Goal: Task Accomplishment & Management: Complete application form

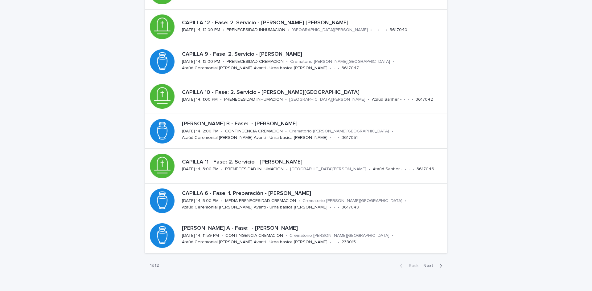
scroll to position [167, 0]
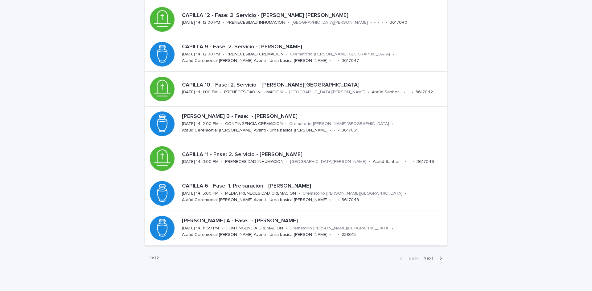
click at [430, 260] on span "Next" at bounding box center [430, 259] width 14 height 4
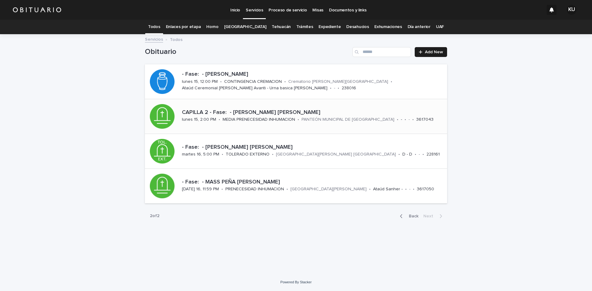
click at [256, 109] on div "CAPILLA 2 - Fase: - [PERSON_NAME] [PERSON_NAME]" at bounding box center [313, 112] width 263 height 8
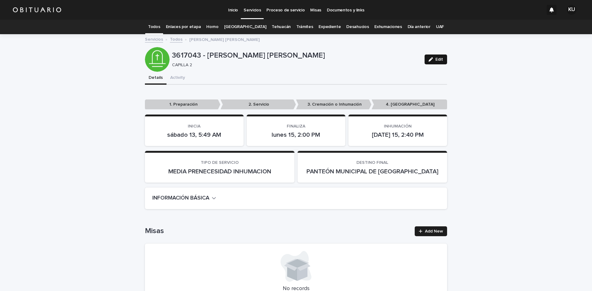
click at [434, 63] on button "Edit" at bounding box center [436, 60] width 23 height 10
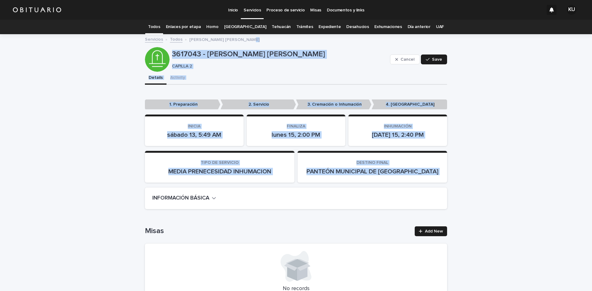
drag, startPoint x: 587, startPoint y: 40, endPoint x: 592, endPoint y: 199, distance: 158.9
click at [592, 199] on div "Inicio Servicios Proceso de servicio Misas Documentos y links KU Todos Enlaces …" at bounding box center [296, 145] width 592 height 291
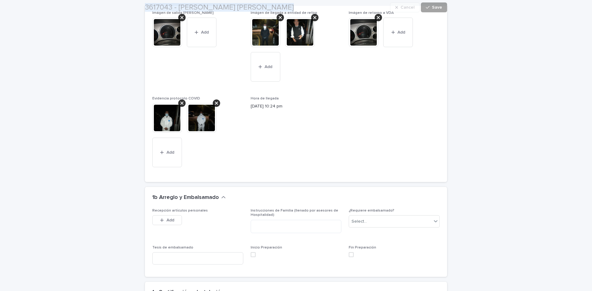
scroll to position [1422, 0]
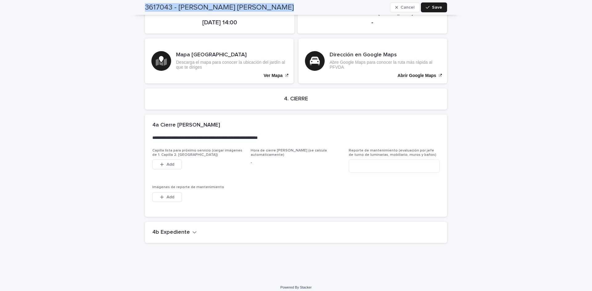
drag, startPoint x: 186, startPoint y: 228, endPoint x: 487, endPoint y: 179, distance: 305.3
click at [189, 229] on button "4b Expediente" at bounding box center [174, 232] width 44 height 7
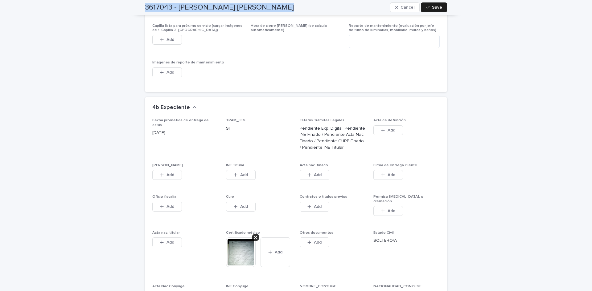
scroll to position [1651, 0]
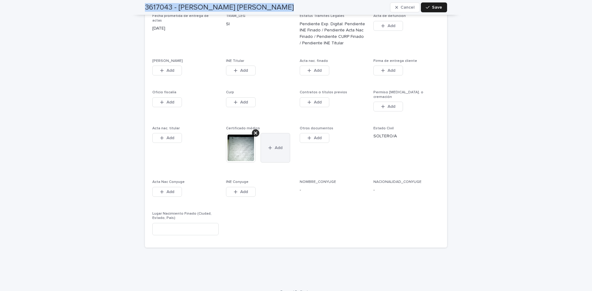
click at [284, 139] on button "Add" at bounding box center [276, 148] width 30 height 30
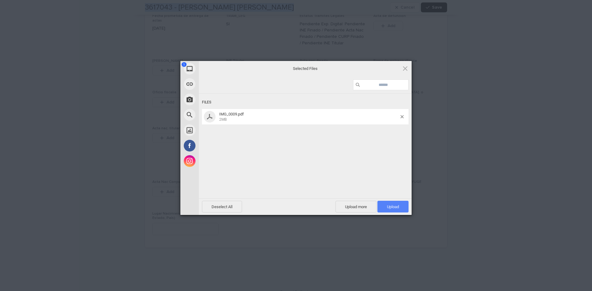
click at [385, 204] on span "Upload 1" at bounding box center [392, 207] width 31 height 12
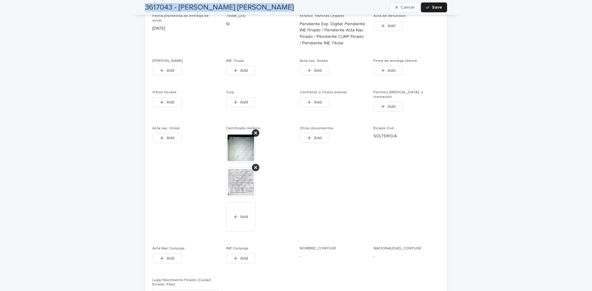
click at [242, 176] on img at bounding box center [241, 183] width 30 height 30
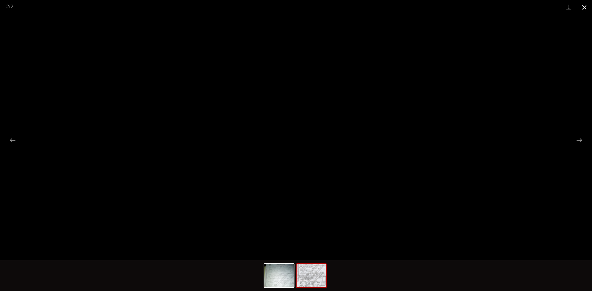
click at [583, 8] on button "Close gallery" at bounding box center [584, 7] width 15 height 14
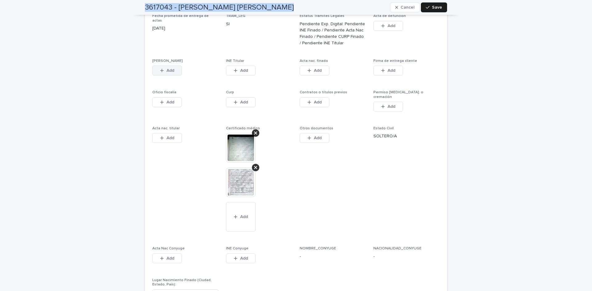
click at [163, 68] on div "button" at bounding box center [163, 70] width 6 height 4
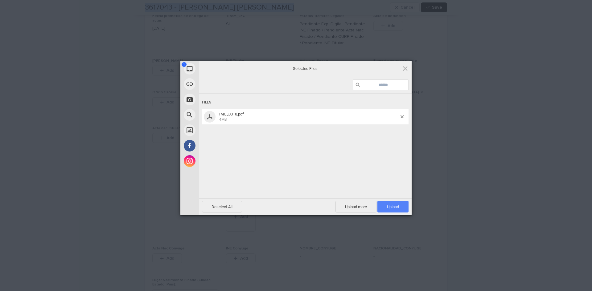
click at [385, 202] on span "Upload 1" at bounding box center [392, 207] width 31 height 12
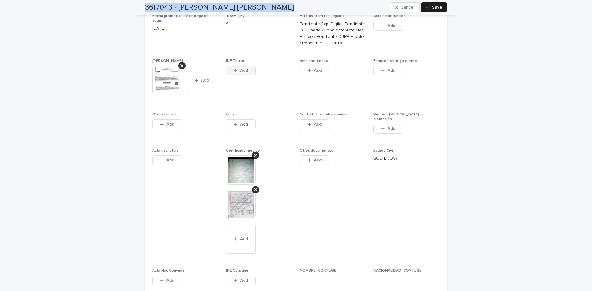
click at [230, 66] on button "Add" at bounding box center [241, 71] width 30 height 10
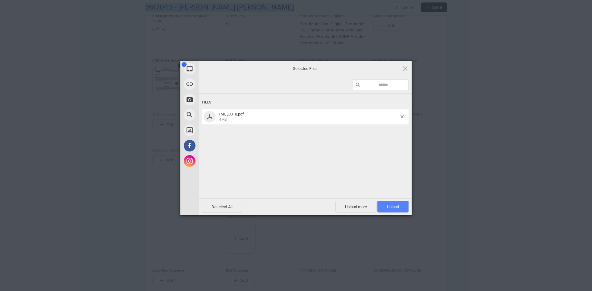
click at [390, 207] on span "Upload 1" at bounding box center [393, 207] width 12 height 5
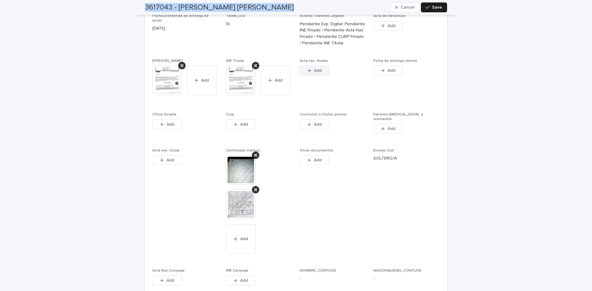
click at [316, 68] on span "Add" at bounding box center [318, 70] width 8 height 4
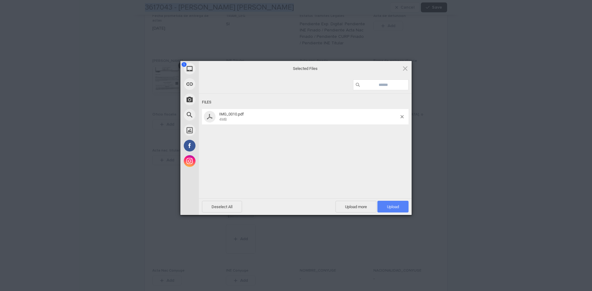
click at [384, 209] on span "Upload 1" at bounding box center [392, 207] width 31 height 12
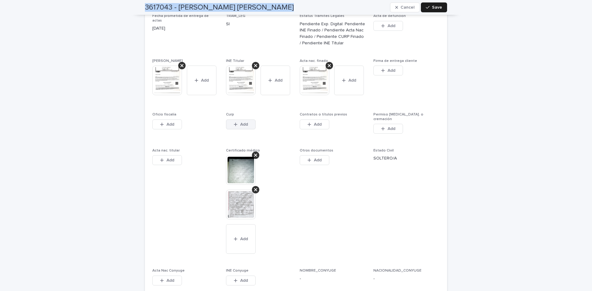
click at [245, 122] on span "Add" at bounding box center [244, 124] width 8 height 4
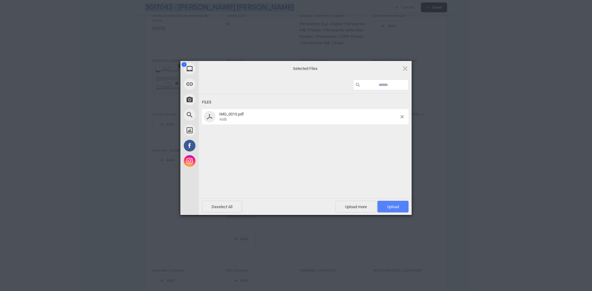
click at [388, 205] on span "Upload 1" at bounding box center [393, 207] width 12 height 5
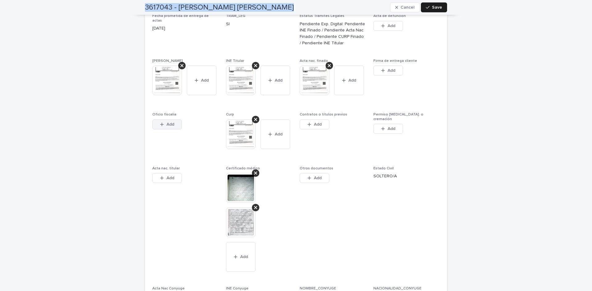
click at [173, 120] on button "Add" at bounding box center [167, 125] width 30 height 10
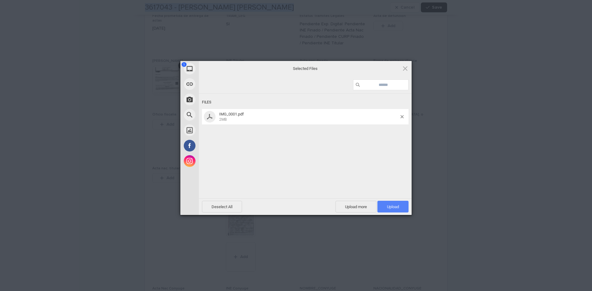
click at [382, 206] on span "Upload 1" at bounding box center [392, 207] width 31 height 12
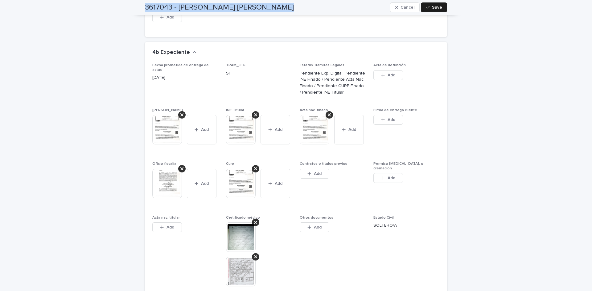
scroll to position [1613, 0]
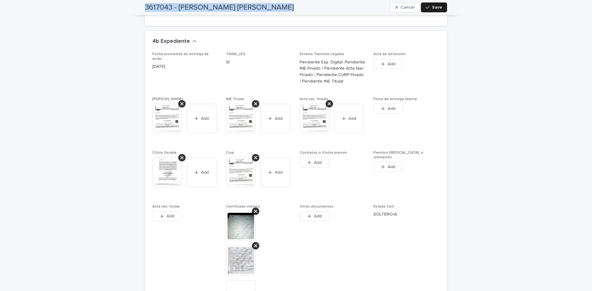
drag, startPoint x: 318, startPoint y: 158, endPoint x: 333, endPoint y: 287, distance: 129.7
click at [318, 161] on span "Add" at bounding box center [318, 163] width 8 height 4
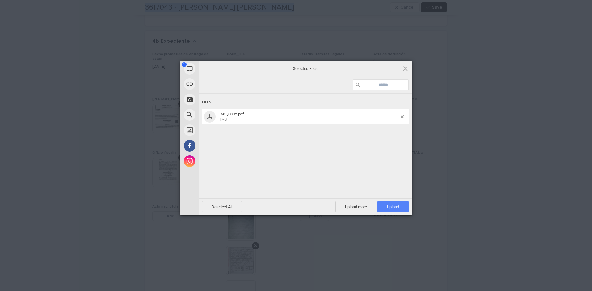
click at [386, 204] on span "Upload 1" at bounding box center [392, 207] width 31 height 12
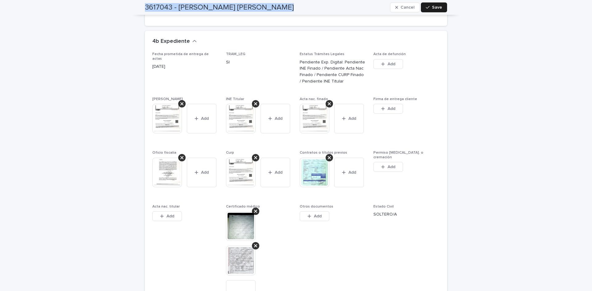
scroll to position [1762, 0]
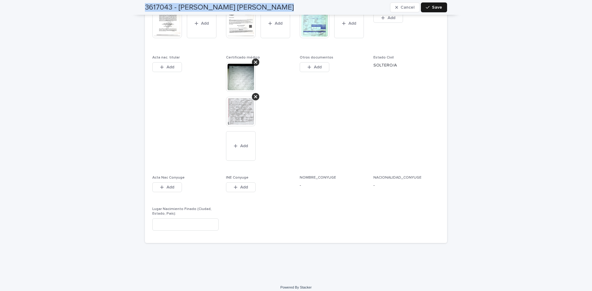
click at [439, 8] on span "Save" at bounding box center [437, 7] width 10 height 4
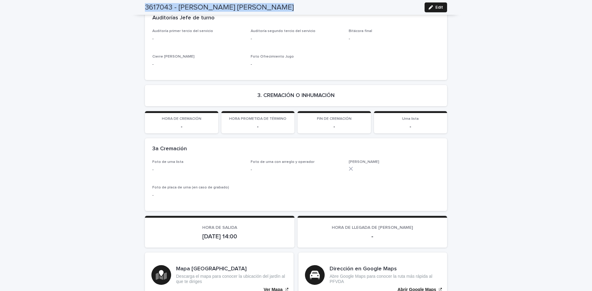
scroll to position [1012, 0]
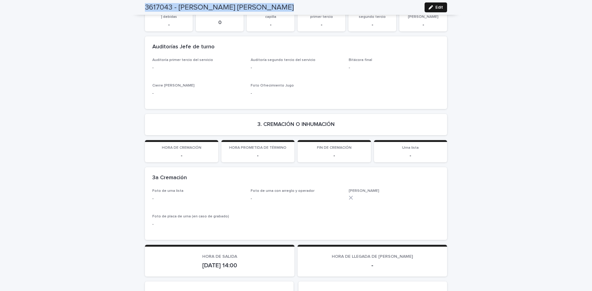
click at [438, 6] on span "Edit" at bounding box center [439, 7] width 8 height 4
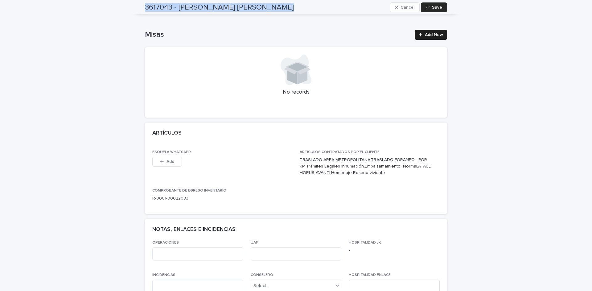
scroll to position [230, 0]
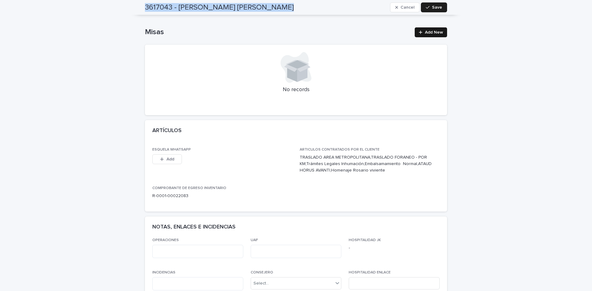
click at [428, 33] on span "Add New" at bounding box center [434, 32] width 18 height 4
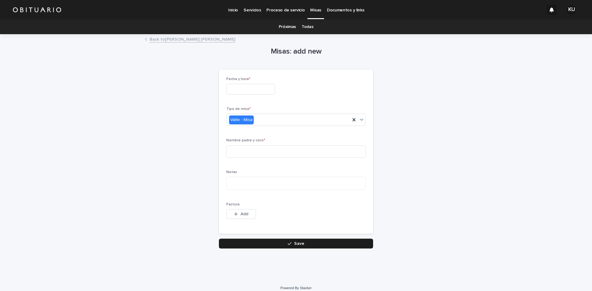
click at [270, 85] on input "text" at bounding box center [250, 89] width 49 height 11
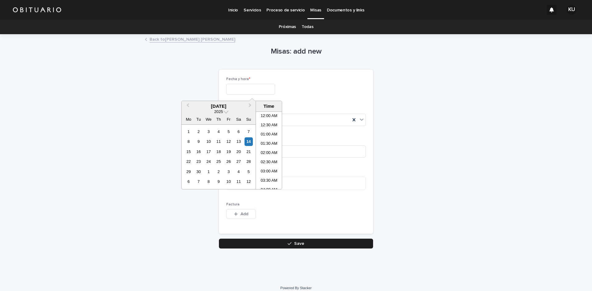
click at [261, 88] on input "text" at bounding box center [250, 89] width 49 height 11
click at [269, 161] on li "09:00 AM" at bounding box center [269, 159] width 26 height 9
type input "**********"
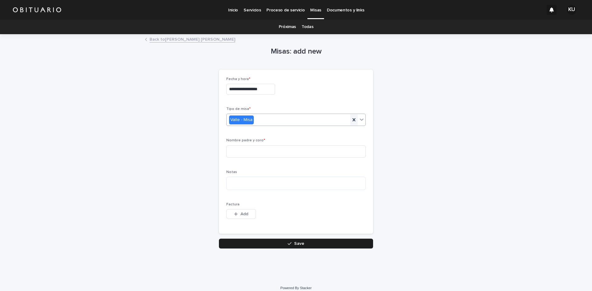
click at [351, 123] on icon at bounding box center [354, 120] width 6 height 6
click at [359, 120] on icon at bounding box center [362, 120] width 6 height 6
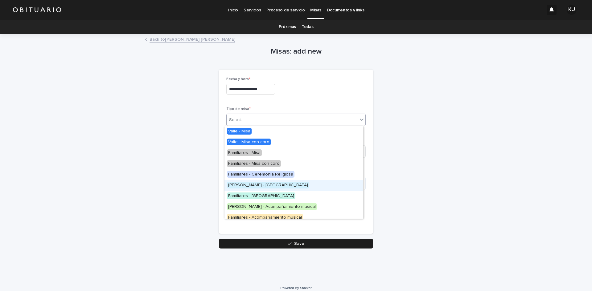
click at [295, 187] on div "[PERSON_NAME] - [GEOGRAPHIC_DATA]" at bounding box center [293, 185] width 139 height 11
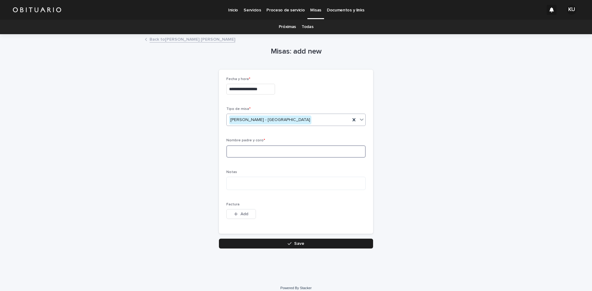
click at [315, 156] on input at bounding box center [295, 152] width 139 height 12
type input "**********"
click at [255, 244] on button "Save" at bounding box center [296, 244] width 154 height 10
